Goal: Task Accomplishment & Management: Complete application form

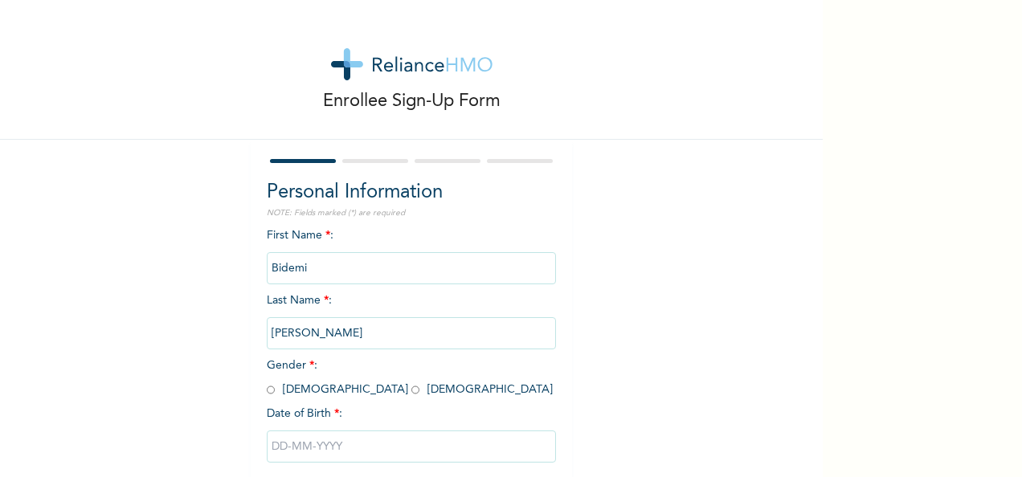
click at [321, 389] on span "Gender * : [DEMOGRAPHIC_DATA] [DEMOGRAPHIC_DATA]" at bounding box center [410, 377] width 286 height 35
click at [411, 391] on input "radio" at bounding box center [415, 389] width 8 height 15
radio input "true"
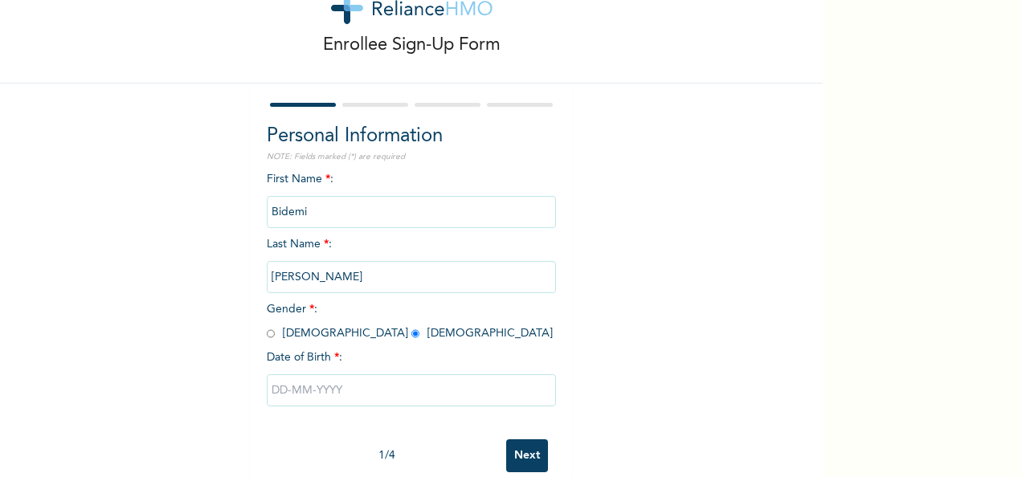
scroll to position [90, 0]
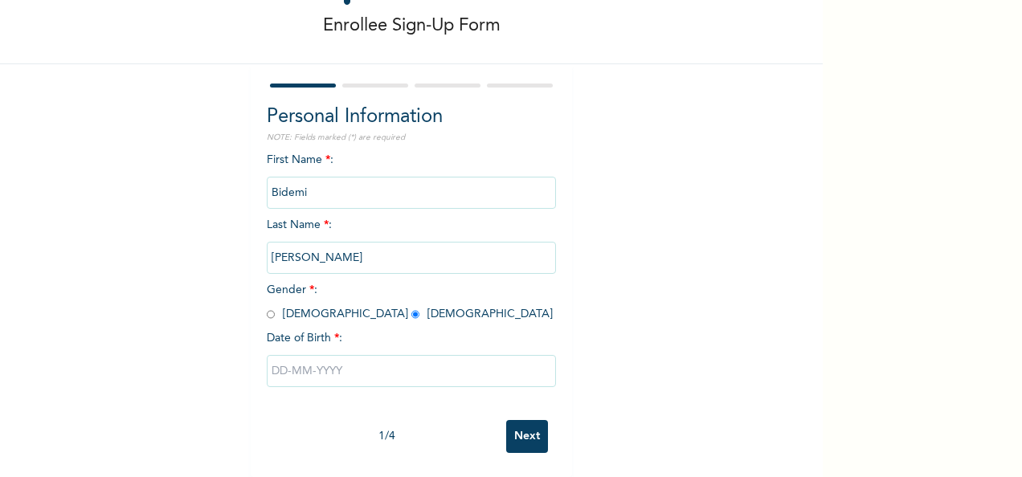
click at [290, 362] on input "text" at bounding box center [411, 371] width 289 height 32
select select "8"
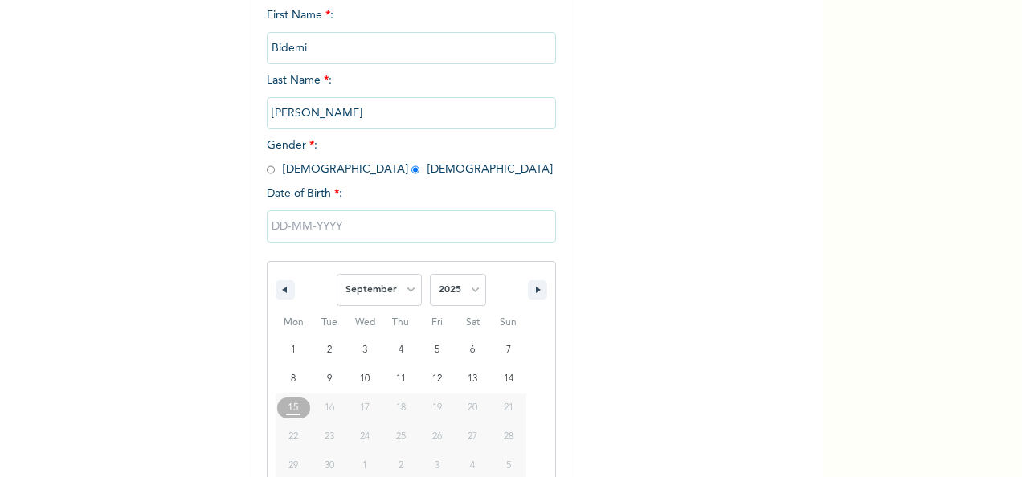
scroll to position [254, 0]
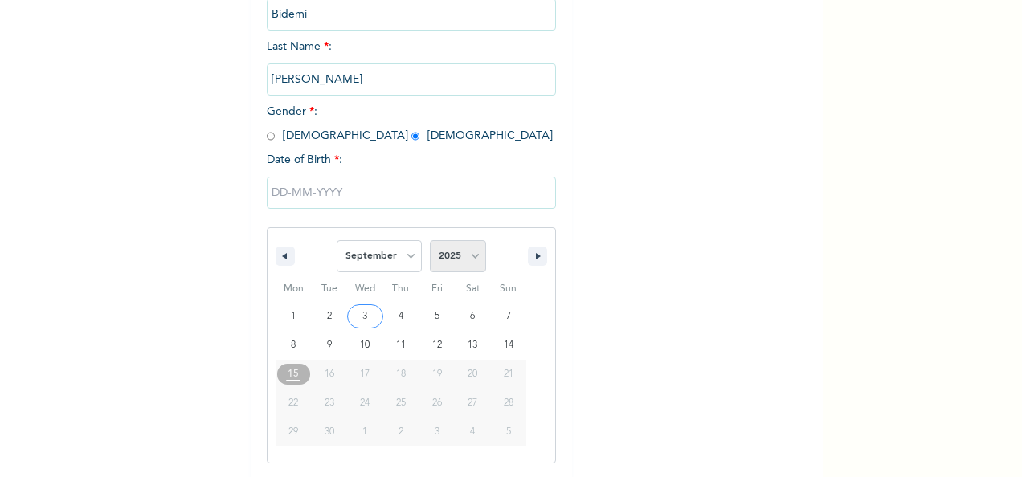
click at [466, 262] on select "2025 2024 2023 2022 2021 2020 2019 2018 2017 2016 2015 2014 2013 2012 2011 2010…" at bounding box center [458, 256] width 56 height 32
select select "1992"
click at [430, 242] on select "2025 2024 2023 2022 2021 2020 2019 2018 2017 2016 2015 2014 2013 2012 2011 2010…" at bounding box center [458, 256] width 56 height 32
click at [403, 261] on select "January February March April May June July August September October November De…" at bounding box center [379, 256] width 85 height 32
select select "4"
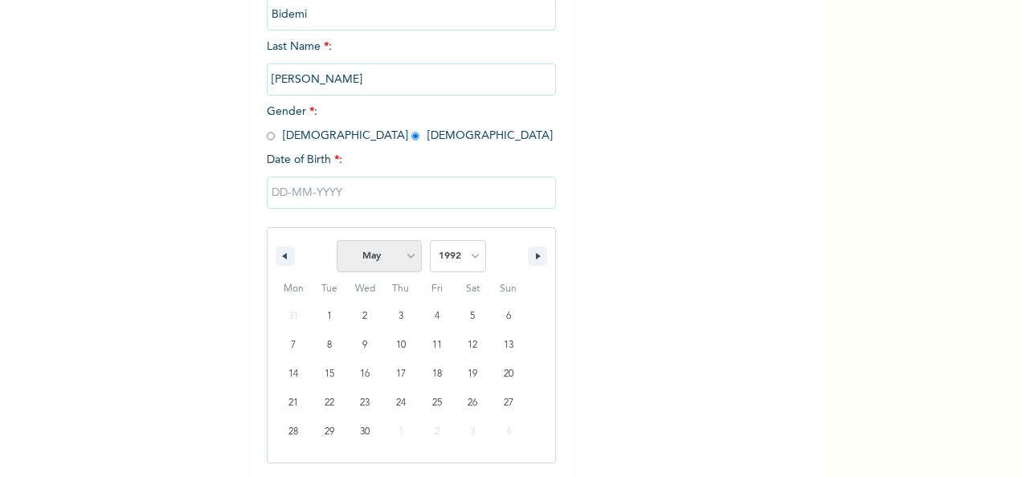
click at [337, 242] on select "January February March April May June July August September October November De…" at bounding box center [379, 256] width 85 height 32
type input "[DATE]"
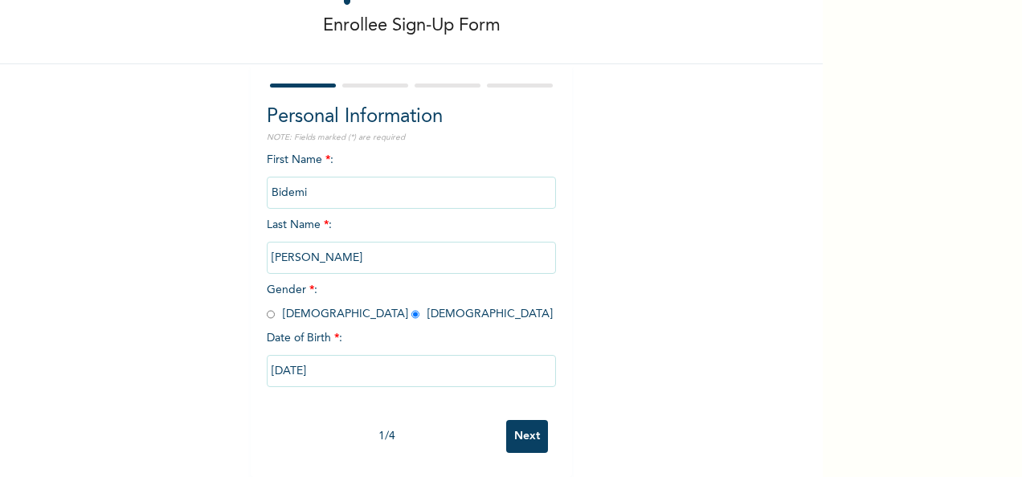
click at [509, 420] on input "Next" at bounding box center [527, 436] width 42 height 33
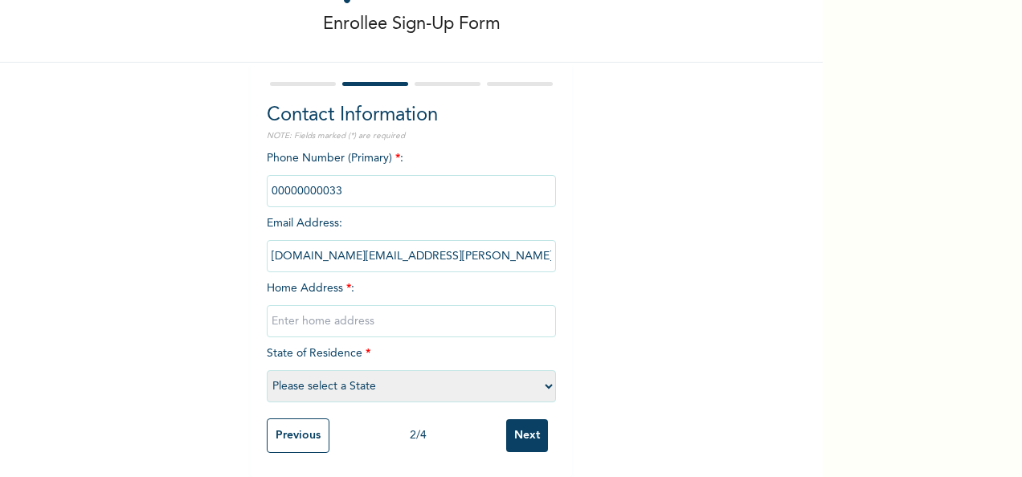
click at [304, 180] on input "phone" at bounding box center [411, 191] width 289 height 32
click at [301, 175] on input "phone" at bounding box center [411, 191] width 289 height 32
click at [297, 182] on input "phone" at bounding box center [411, 191] width 289 height 32
click at [318, 185] on input "phone" at bounding box center [411, 191] width 289 height 32
click at [329, 175] on input "phone" at bounding box center [411, 191] width 289 height 32
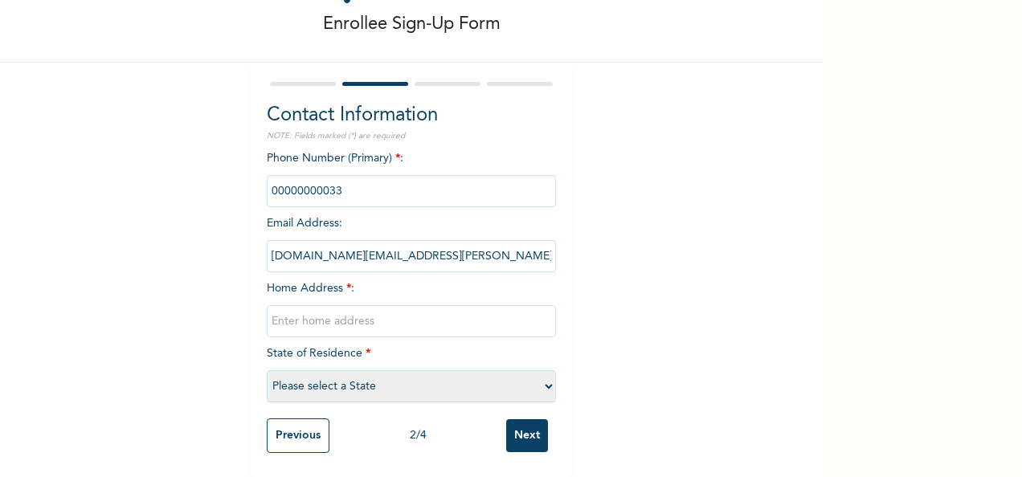
click at [329, 175] on input "phone" at bounding box center [411, 191] width 289 height 32
click at [332, 178] on input "phone" at bounding box center [411, 191] width 289 height 32
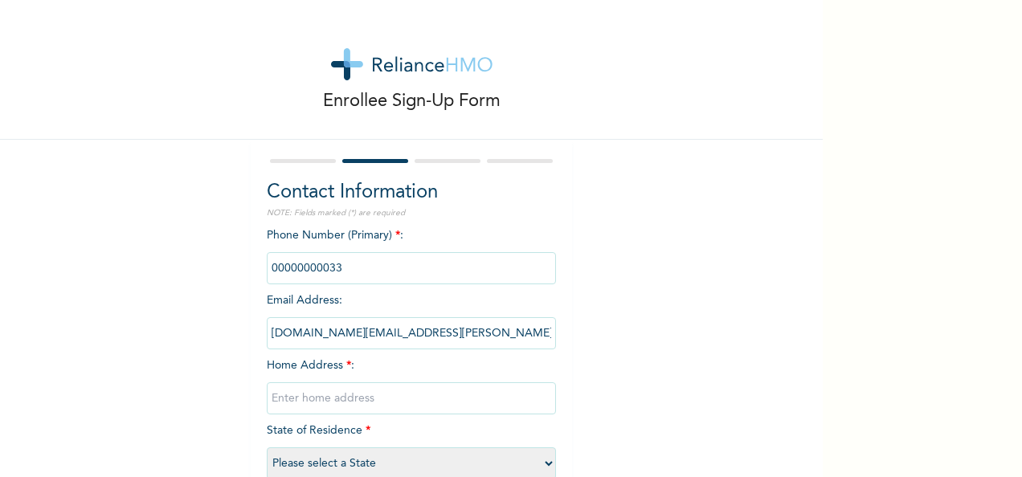
scroll to position [0, 0]
click at [347, 274] on input "phone" at bounding box center [411, 268] width 289 height 32
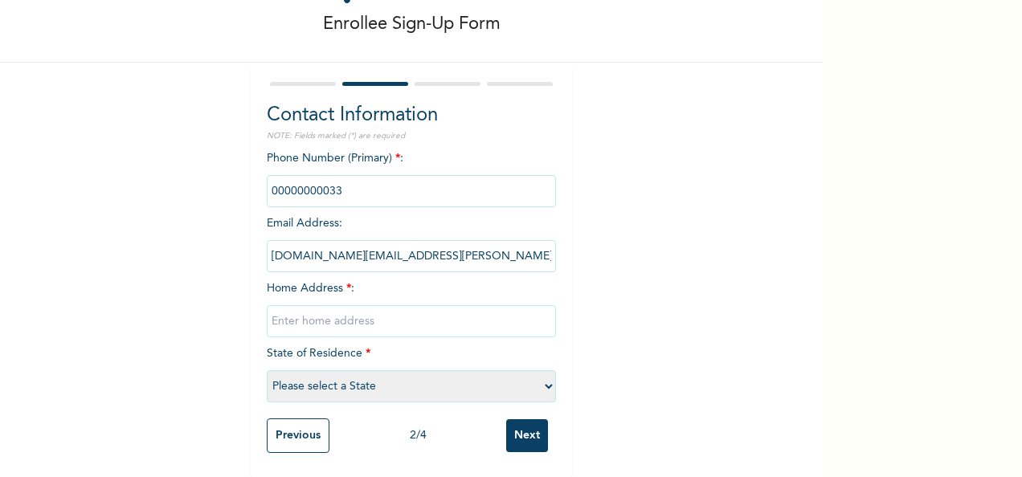
click at [336, 178] on input "phone" at bounding box center [411, 191] width 289 height 32
click at [337, 178] on input "phone" at bounding box center [411, 191] width 289 height 32
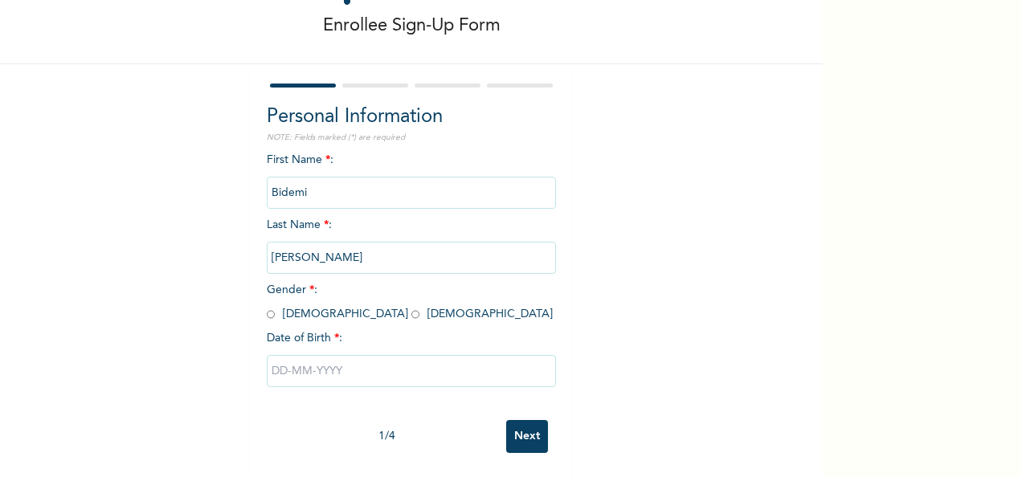
scroll to position [90, 0]
click at [325, 298] on span "Gender * : [DEMOGRAPHIC_DATA] [DEMOGRAPHIC_DATA]" at bounding box center [410, 301] width 286 height 35
click at [323, 297] on span "Gender * : [DEMOGRAPHIC_DATA] [DEMOGRAPHIC_DATA]" at bounding box center [410, 301] width 286 height 35
click at [411, 307] on input "radio" at bounding box center [415, 314] width 8 height 15
radio input "true"
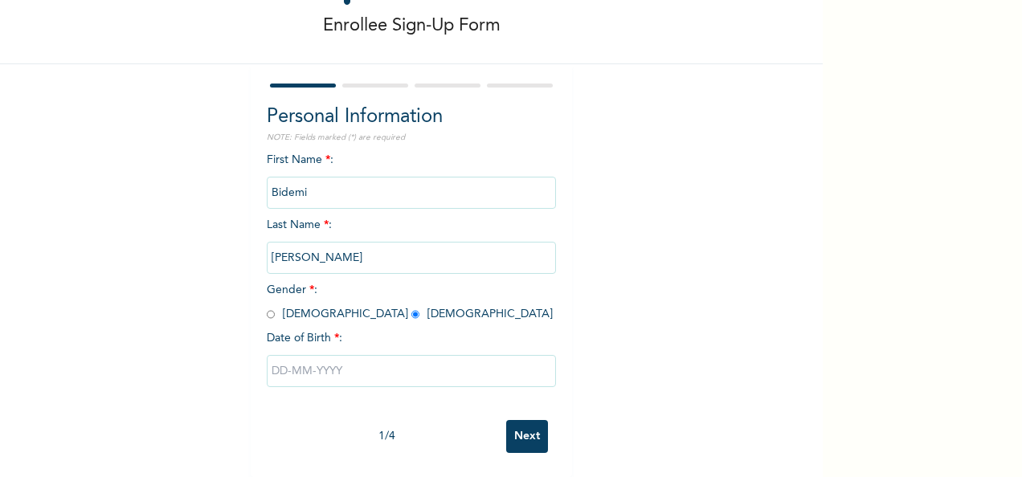
click at [280, 359] on input "text" at bounding box center [411, 371] width 289 height 32
select select "8"
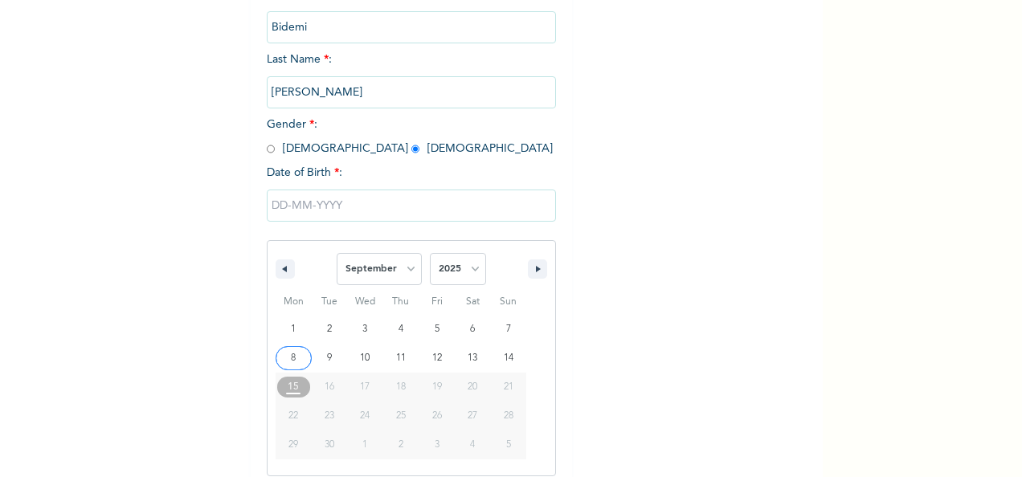
scroll to position [254, 0]
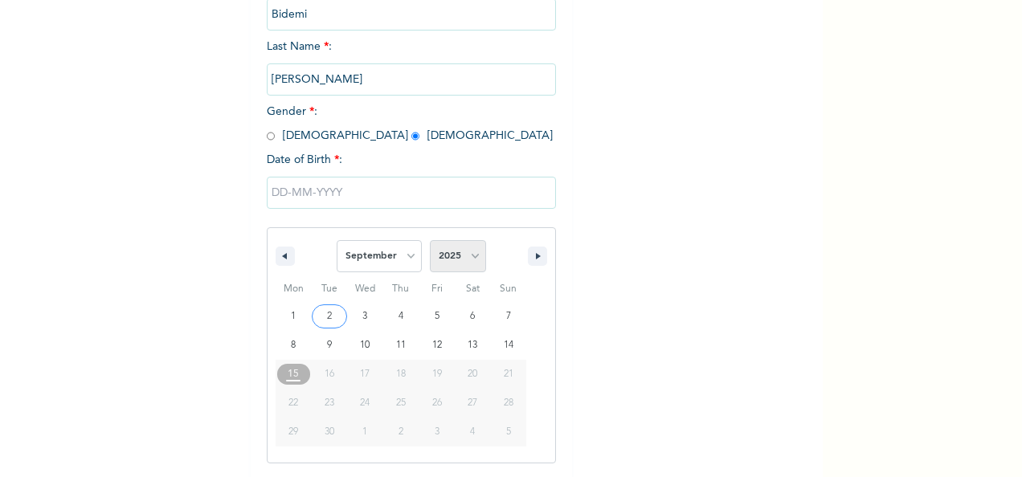
click at [464, 263] on select "2025 2024 2023 2022 2021 2020 2019 2018 2017 2016 2015 2014 2013 2012 2011 2010…" at bounding box center [458, 256] width 56 height 32
select select "1992"
click at [430, 242] on select "2025 2024 2023 2022 2021 2020 2019 2018 2017 2016 2015 2014 2013 2012 2011 2010…" at bounding box center [458, 256] width 56 height 32
click at [404, 265] on select "January February March April May June July August September October November De…" at bounding box center [379, 256] width 85 height 32
select select "4"
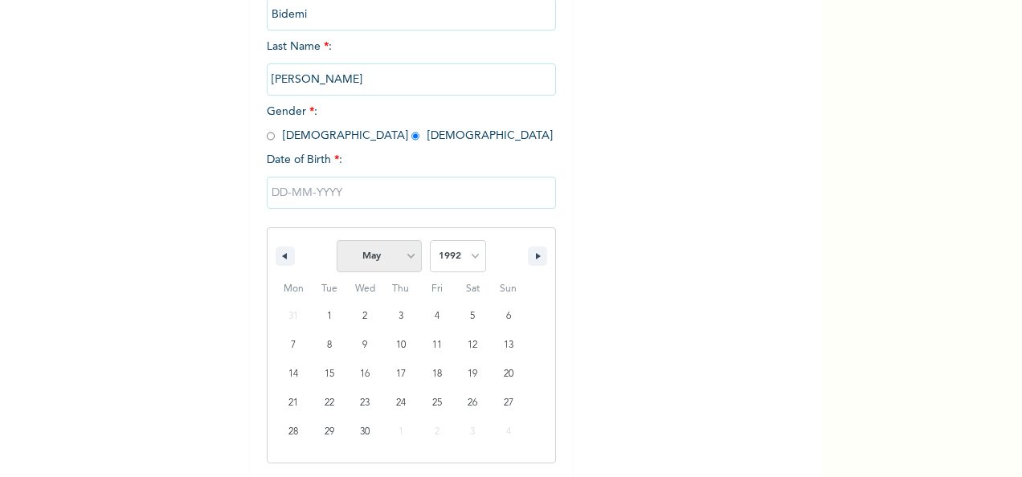
click at [337, 242] on select "January February March April May June July August September October November De…" at bounding box center [379, 256] width 85 height 32
type input "[DATE]"
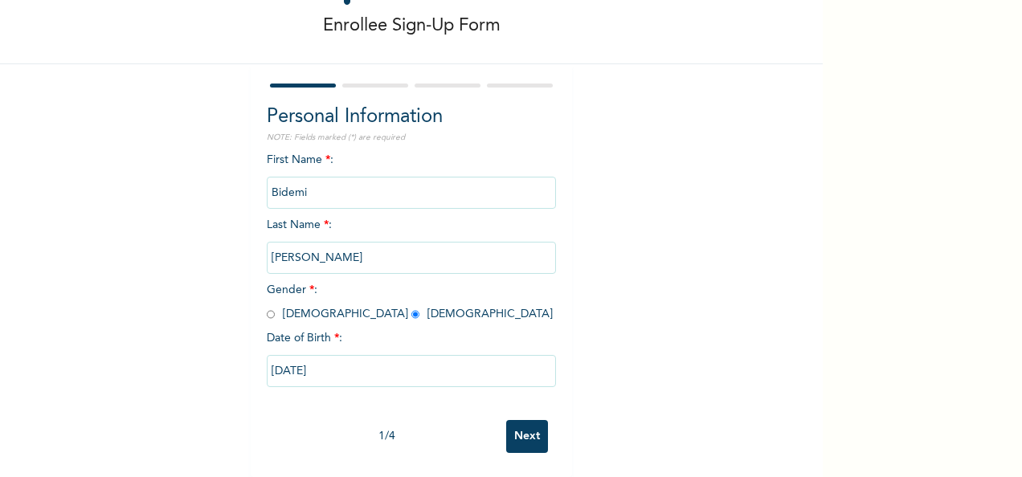
click at [538, 421] on input "Next" at bounding box center [527, 436] width 42 height 33
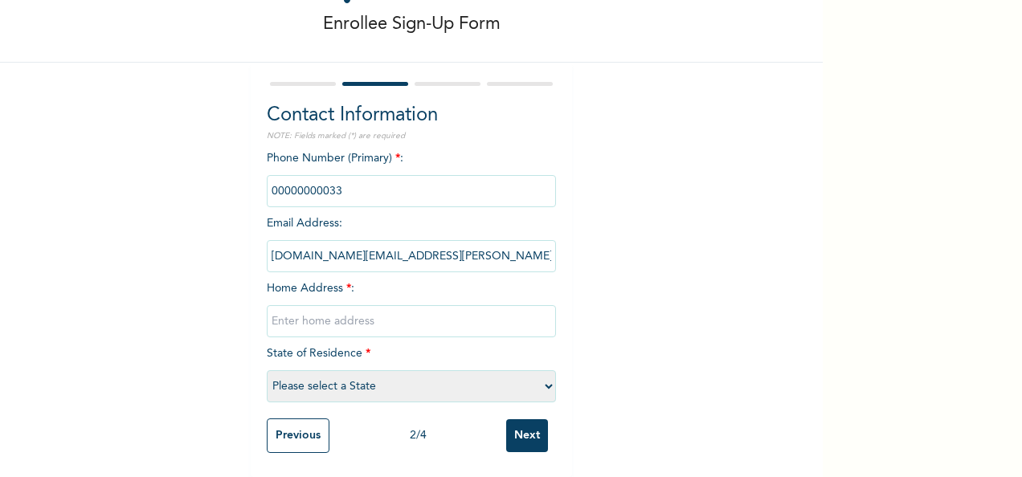
click at [331, 178] on input "phone" at bounding box center [411, 191] width 289 height 32
click at [323, 178] on input "phone" at bounding box center [411, 191] width 289 height 32
click at [334, 175] on input "phone" at bounding box center [411, 191] width 289 height 32
drag, startPoint x: 334, startPoint y: 173, endPoint x: 321, endPoint y: 183, distance: 16.6
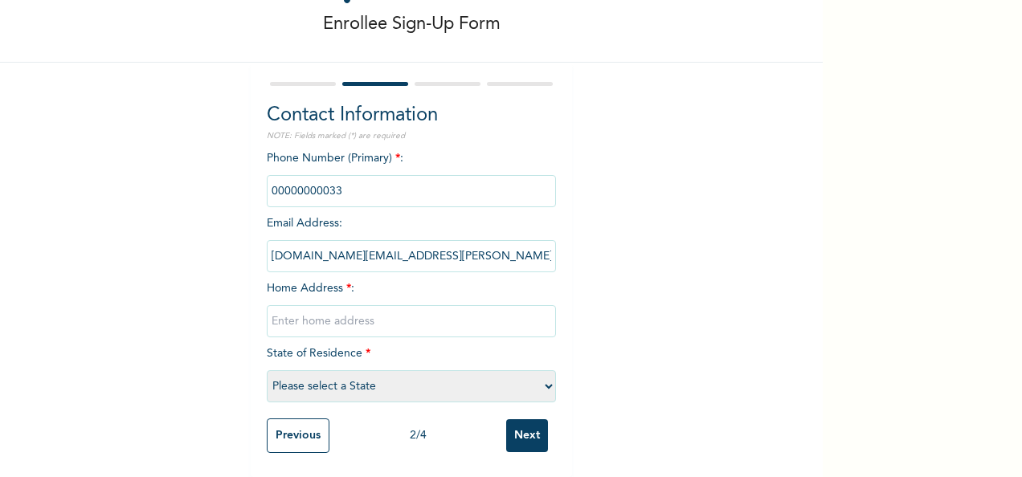
drag, startPoint x: 321, startPoint y: 183, endPoint x: 292, endPoint y: 182, distance: 28.9
click at [292, 182] on input "phone" at bounding box center [411, 191] width 289 height 32
click at [305, 308] on input "text" at bounding box center [411, 321] width 289 height 32
type input "18 Adeyemi Street Gbaja Surulere"
click at [351, 376] on select "Please select a State [PERSON_NAME] (FCT) [PERSON_NAME] Ibom [GEOGRAPHIC_DATA] …" at bounding box center [411, 386] width 289 height 32
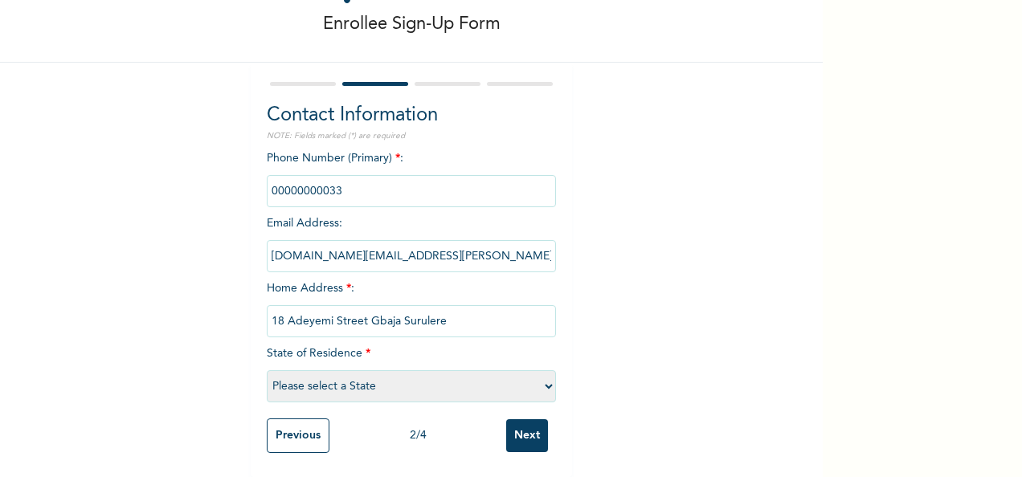
select select "25"
click at [267, 370] on select "Please select a State [PERSON_NAME] (FCT) [PERSON_NAME] Ibom [GEOGRAPHIC_DATA] …" at bounding box center [411, 386] width 289 height 32
click at [333, 176] on input "phone" at bounding box center [411, 191] width 289 height 32
drag, startPoint x: 335, startPoint y: 176, endPoint x: 246, endPoint y: 179, distance: 89.3
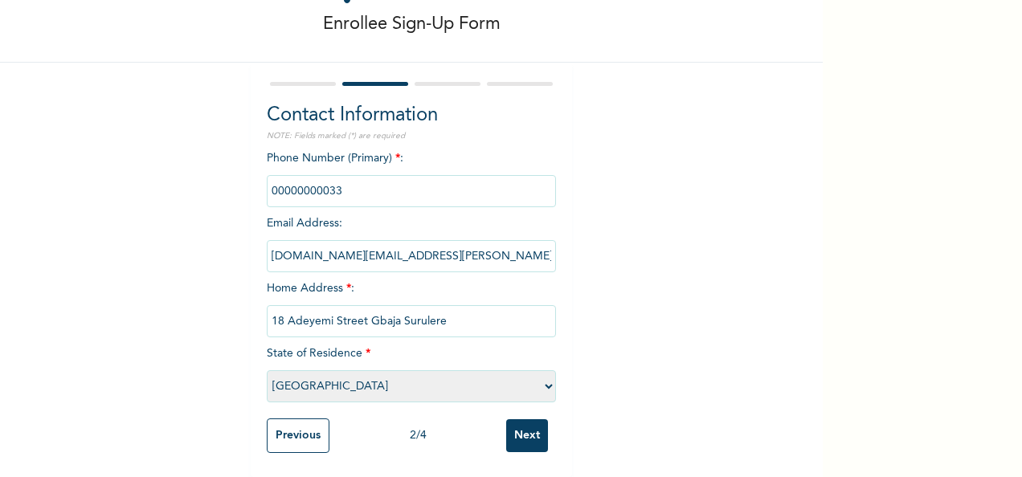
click at [251, 179] on div "Contact Information NOTE: Fields marked (*) are required Phone Number (Primary)…" at bounding box center [411, 270] width 321 height 415
click at [517, 426] on input "Next" at bounding box center [527, 435] width 42 height 33
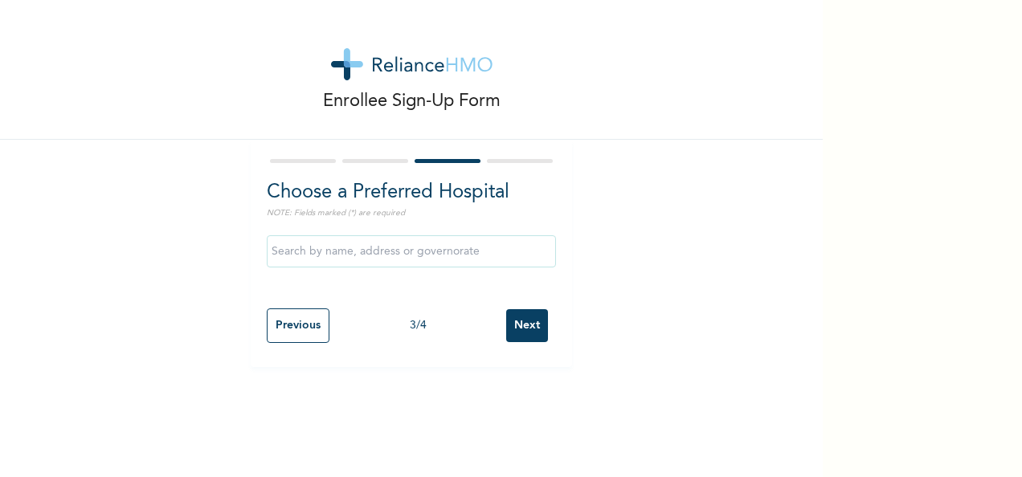
click at [325, 248] on input "text" at bounding box center [411, 251] width 289 height 32
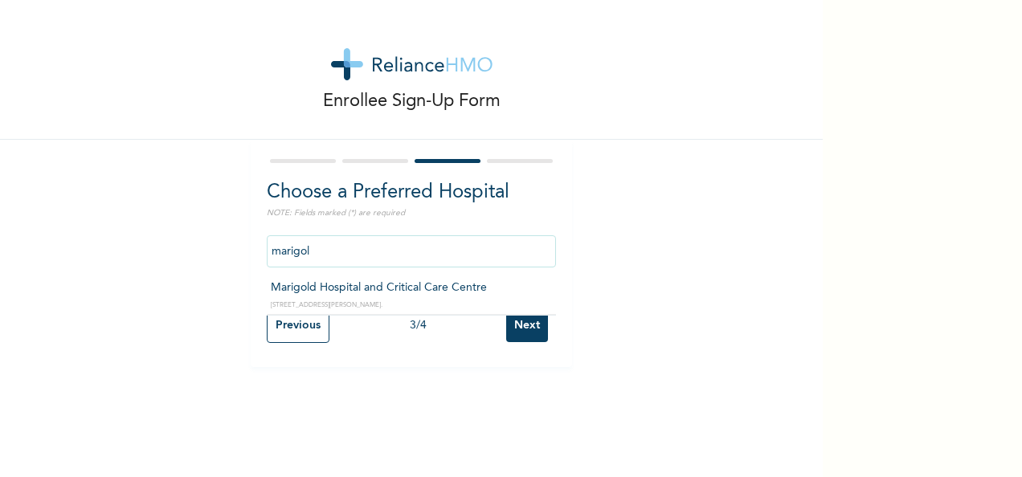
type input "Marigold Hospital and Critical Care Centre"
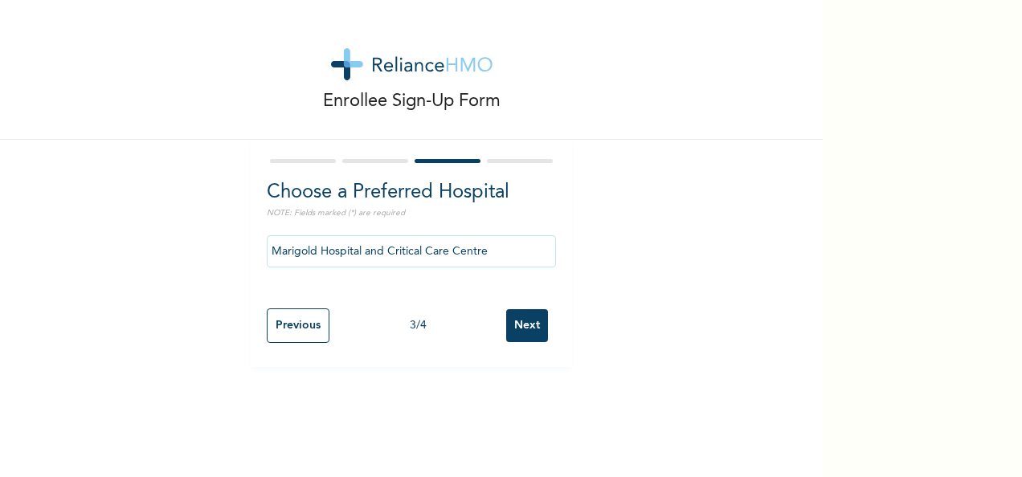
click at [516, 328] on input "Next" at bounding box center [527, 325] width 42 height 33
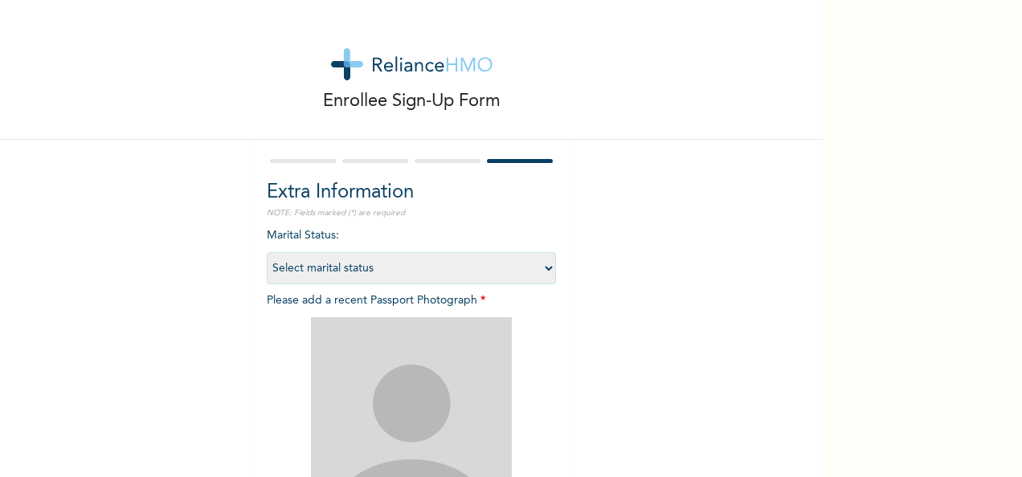
click at [313, 271] on select "Select marital status [DEMOGRAPHIC_DATA] Married [DEMOGRAPHIC_DATA] Widow/[DEMO…" at bounding box center [411, 268] width 289 height 32
select select "1"
click at [267, 252] on select "Select marital status [DEMOGRAPHIC_DATA] Married [DEMOGRAPHIC_DATA] Widow/[DEMO…" at bounding box center [411, 268] width 289 height 32
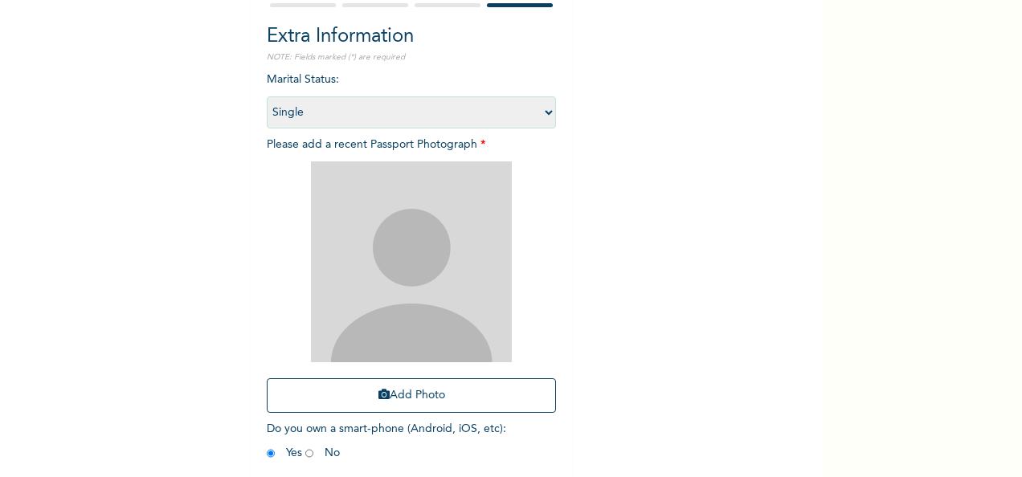
scroll to position [161, 0]
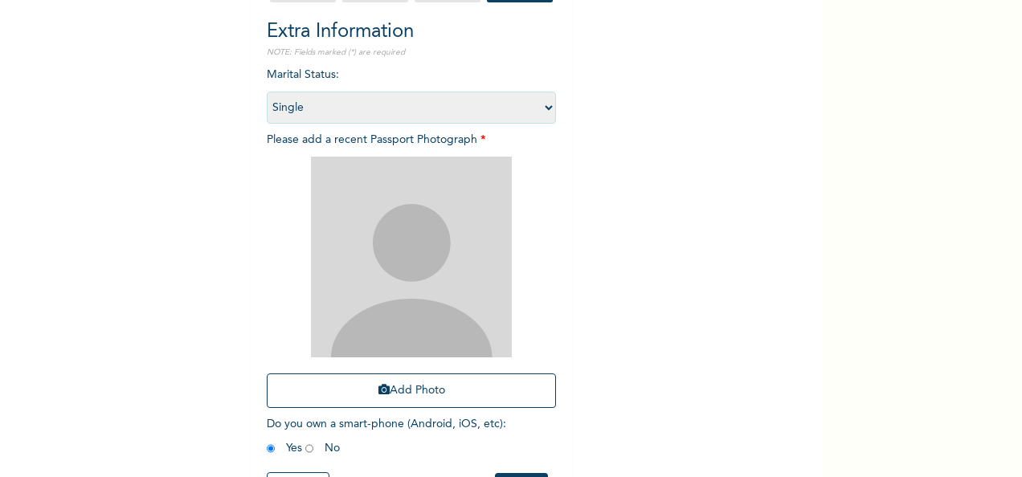
click at [565, 399] on div "Extra Information NOTE: Fields marked (*) are required Marital Status : Select …" at bounding box center [411, 255] width 321 height 552
click at [451, 397] on button "Add Photo" at bounding box center [411, 391] width 289 height 35
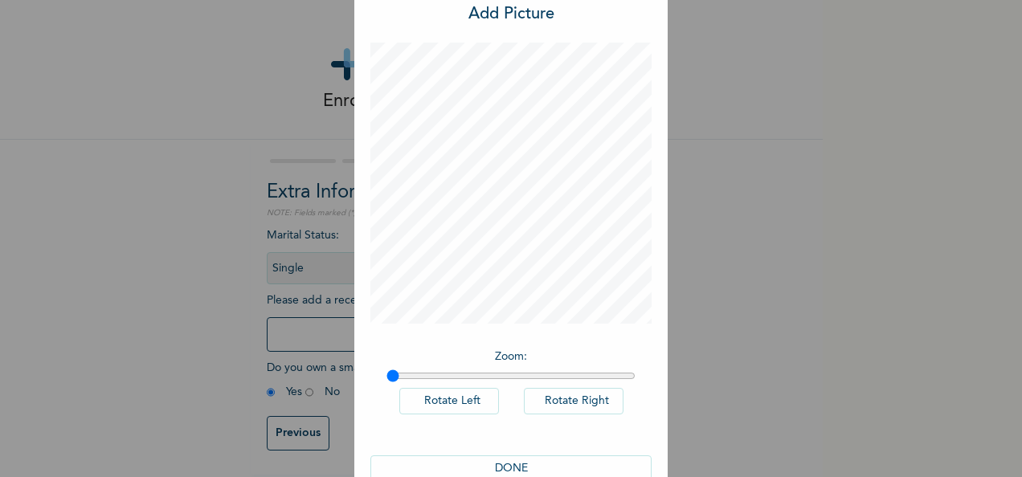
scroll to position [83, 0]
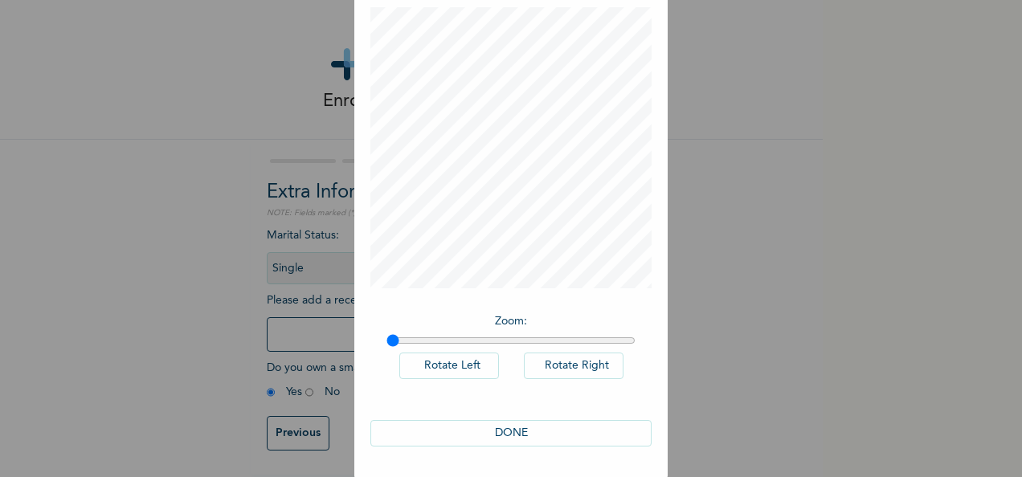
click at [520, 431] on button "DONE" at bounding box center [510, 433] width 281 height 27
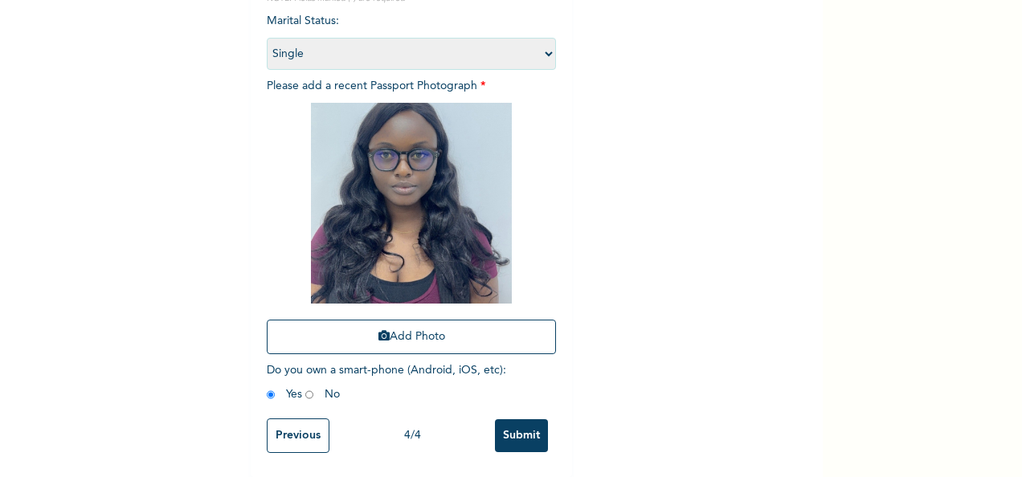
scroll to position [228, 0]
click at [403, 211] on img at bounding box center [411, 203] width 201 height 201
click at [536, 426] on input "Submit" at bounding box center [521, 435] width 53 height 33
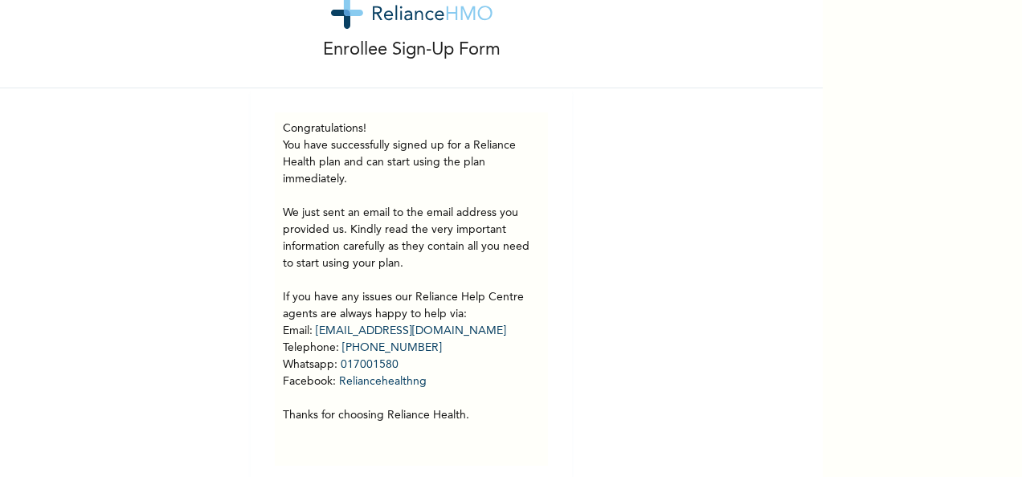
scroll to position [76, 0]
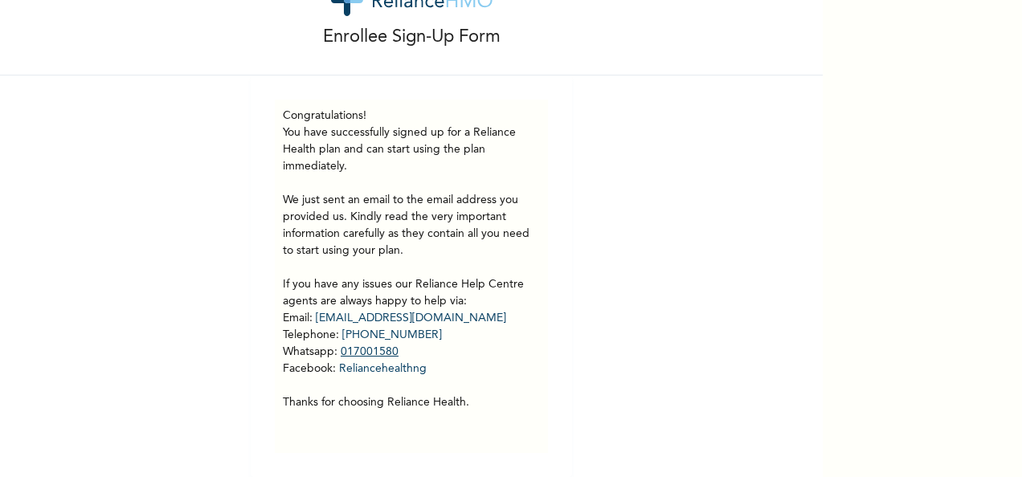
click at [380, 346] on link "017001580" at bounding box center [370, 351] width 58 height 11
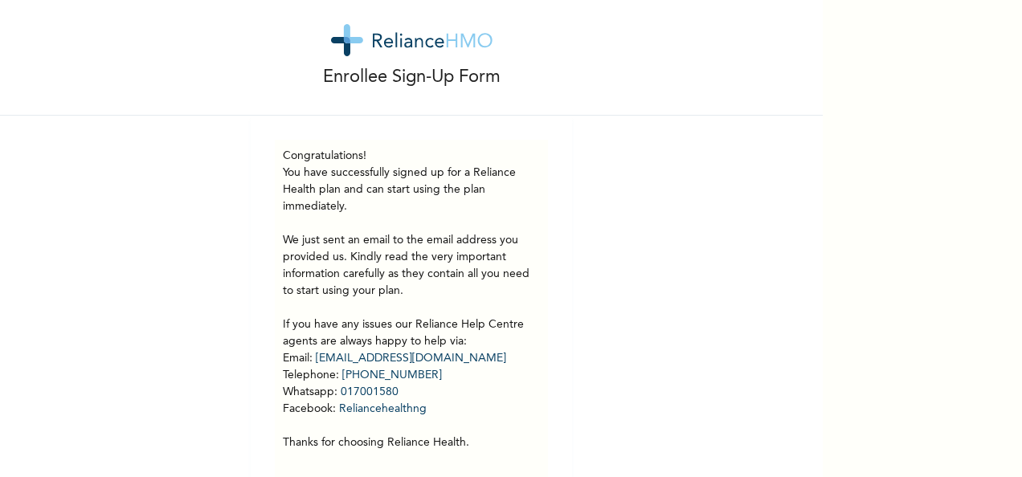
scroll to position [0, 0]
